Goal: Task Accomplishment & Management: Complete application form

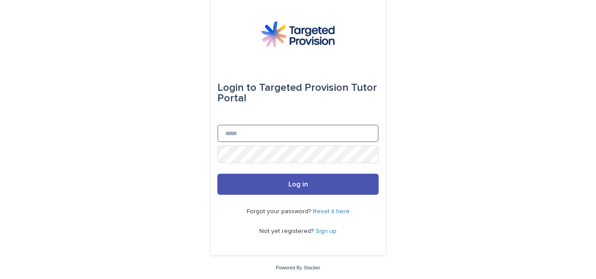
click at [292, 135] on input "Email" at bounding box center [297, 133] width 161 height 18
click at [226, 130] on input "Email" at bounding box center [297, 133] width 161 height 18
click at [300, 127] on input "Email" at bounding box center [297, 133] width 161 height 18
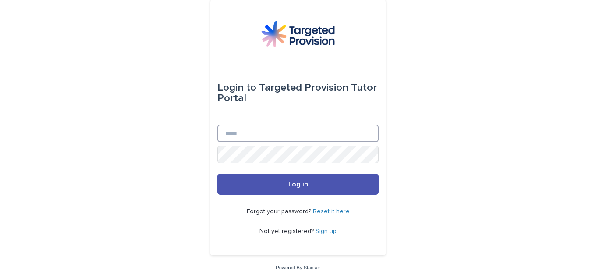
click at [299, 127] on input "Email" at bounding box center [297, 133] width 161 height 18
click at [210, 212] on div "Login to Targeted Provision Tutor Portal Email Password Log in Forgot your pass…" at bounding box center [297, 127] width 175 height 255
click at [235, 126] on input "Email" at bounding box center [297, 133] width 161 height 18
click at [261, 134] on input "Email" at bounding box center [297, 133] width 161 height 18
type input "**********"
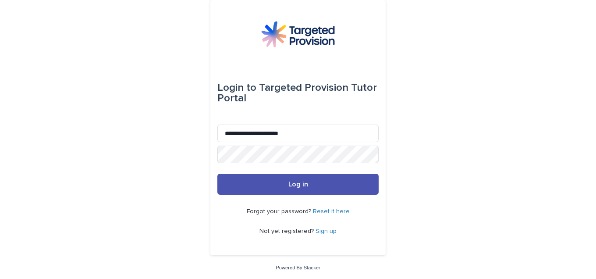
click at [339, 212] on link "Reset it here" at bounding box center [331, 211] width 37 height 6
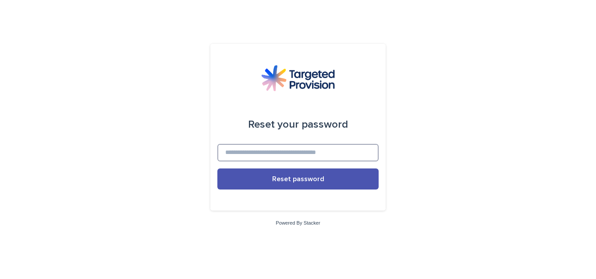
click at [311, 156] on input at bounding box center [297, 153] width 161 height 18
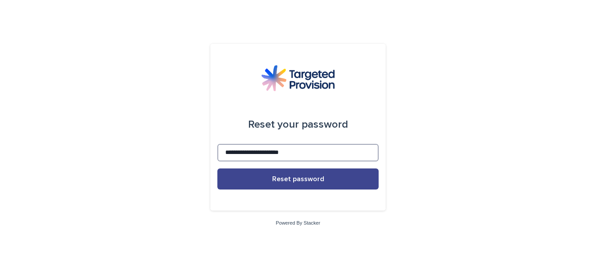
type input "**********"
click at [307, 180] on span "Reset password" at bounding box center [298, 178] width 52 height 7
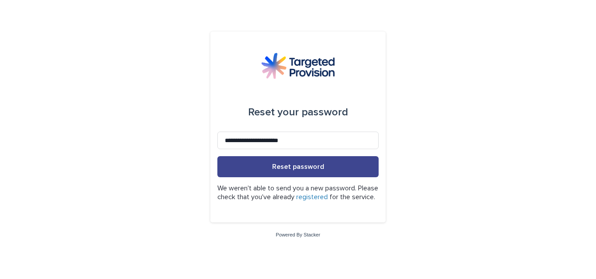
click at [321, 163] on span "Reset password" at bounding box center [298, 166] width 52 height 7
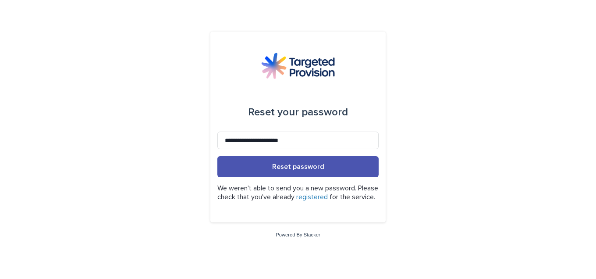
click at [328, 194] on link "registered" at bounding box center [312, 196] width 32 height 7
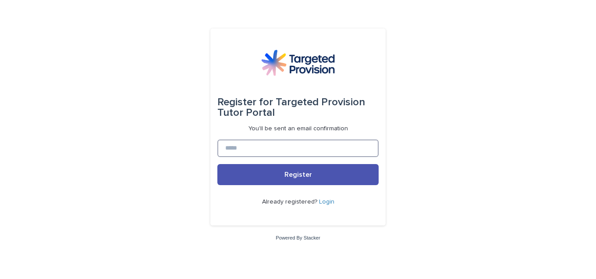
click at [331, 143] on input at bounding box center [297, 148] width 161 height 18
click at [323, 203] on link "Login" at bounding box center [326, 201] width 15 height 6
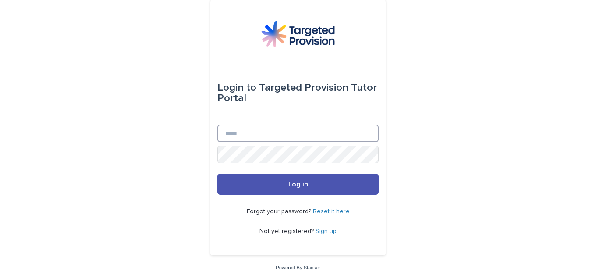
click at [279, 134] on input "Email" at bounding box center [297, 133] width 161 height 18
